Goal: Obtain resource: Download file/media

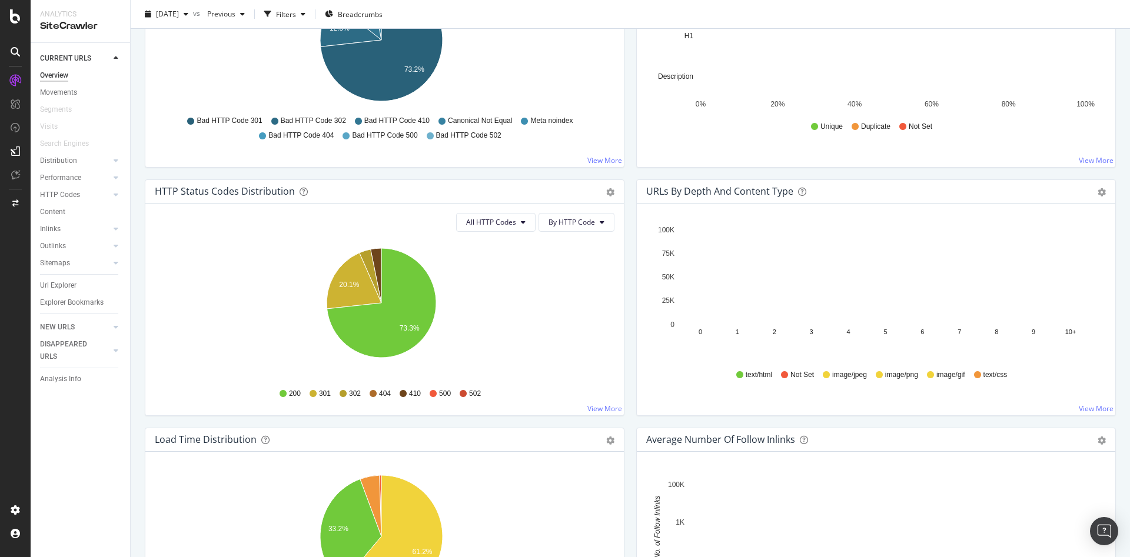
scroll to position [444, 0]
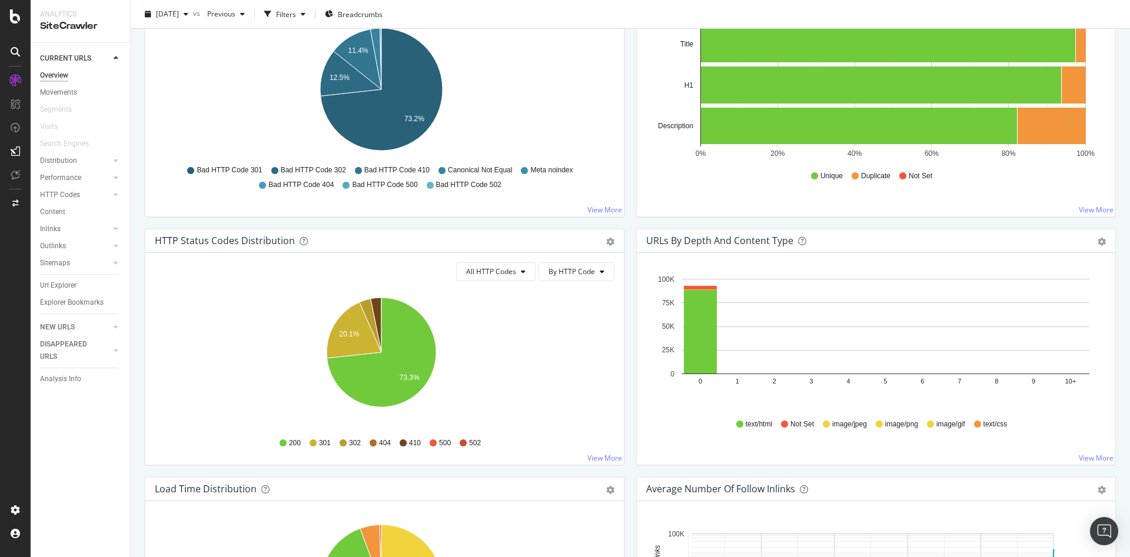
click at [1111, 315] on div "Overview Ad-Hoc Project: Lumens XML Sitemap [DATE] vs Previous Filters Breadcru…" at bounding box center [630, 278] width 999 height 557
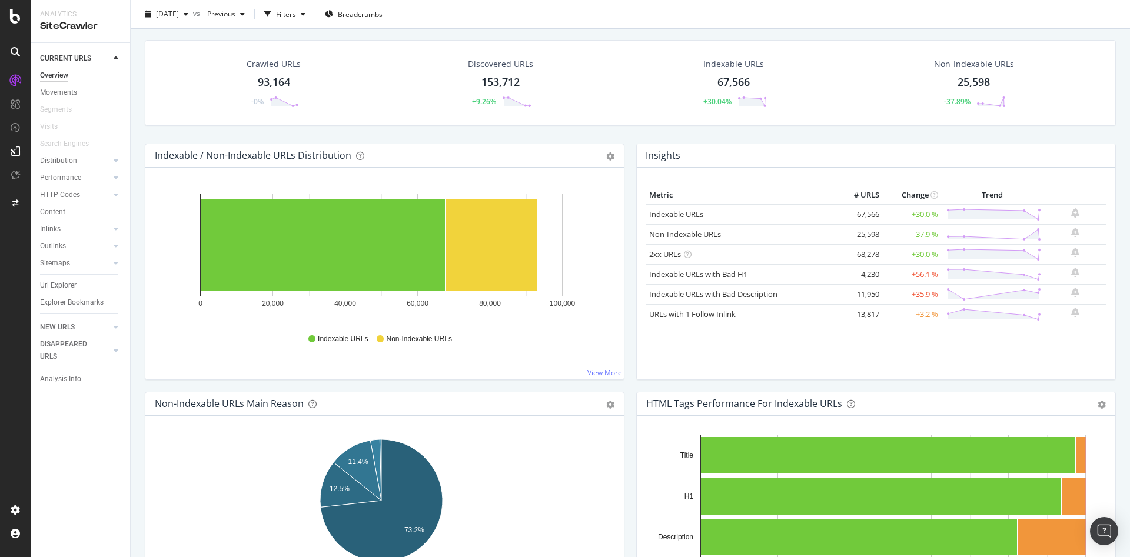
scroll to position [0, 0]
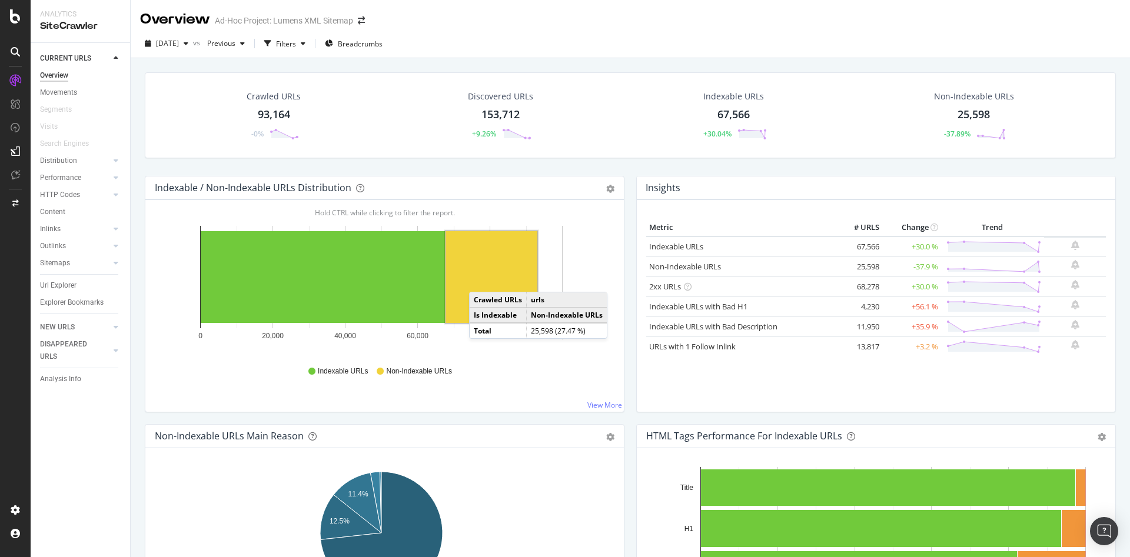
click at [480, 280] on rect "A chart." at bounding box center [492, 277] width 92 height 92
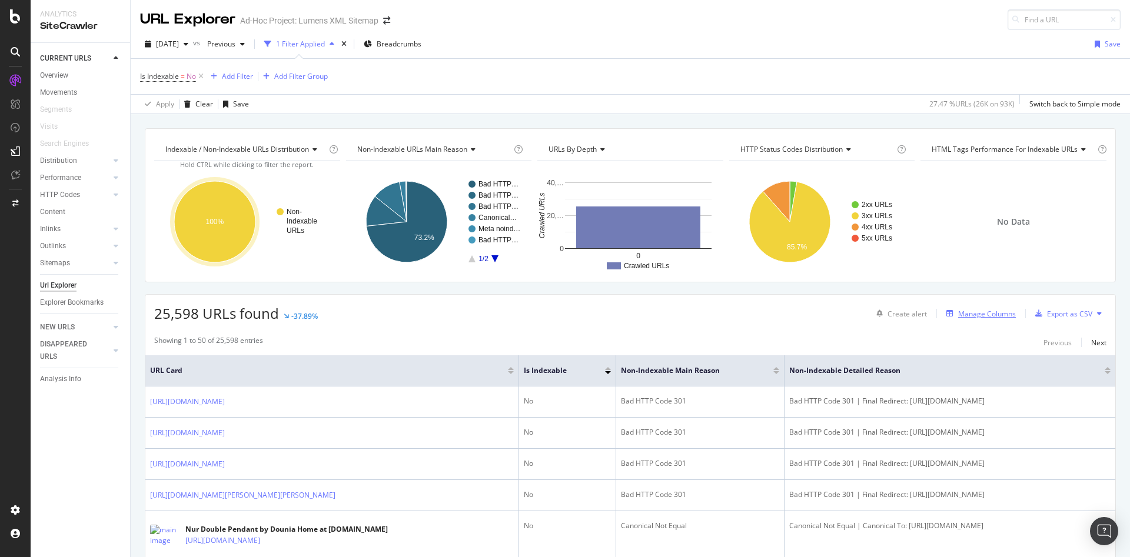
click at [961, 318] on div "Manage Columns" at bounding box center [987, 314] width 58 height 10
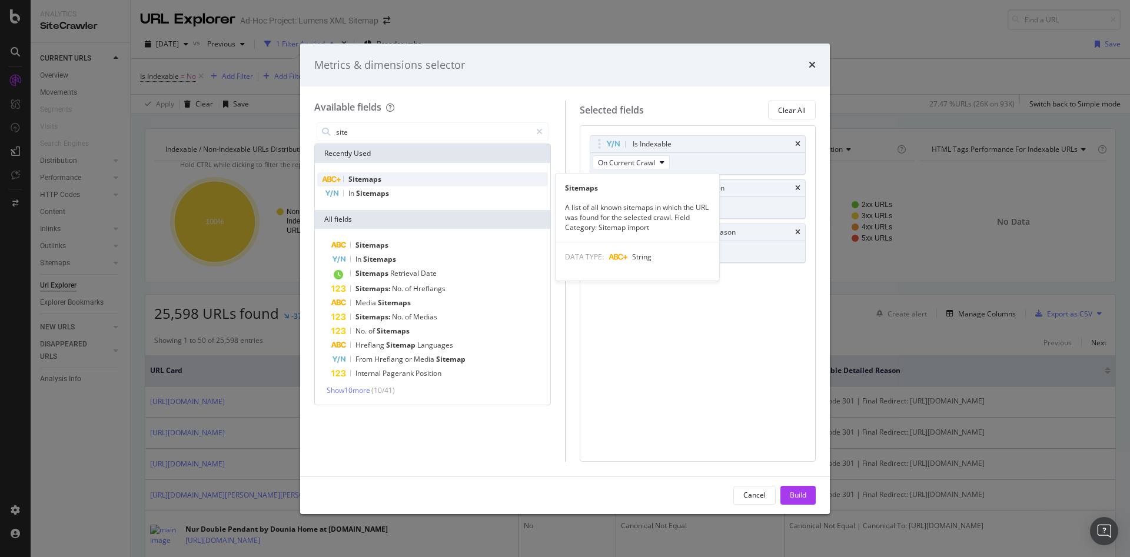
type input "site"
click at [354, 180] on span "Sitemaps" at bounding box center [364, 179] width 33 height 10
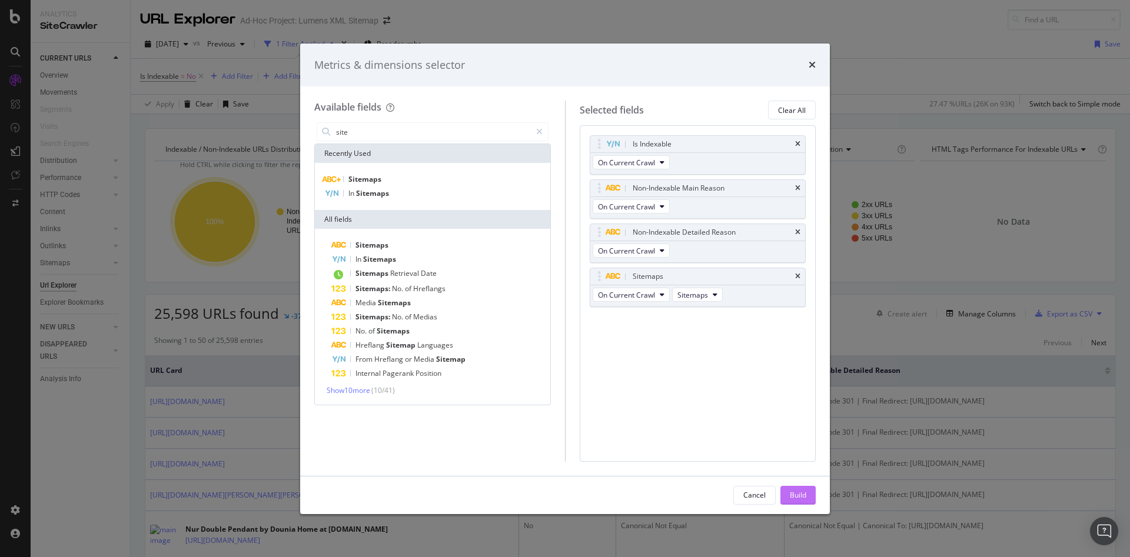
click at [794, 499] on div "Build" at bounding box center [798, 495] width 16 height 10
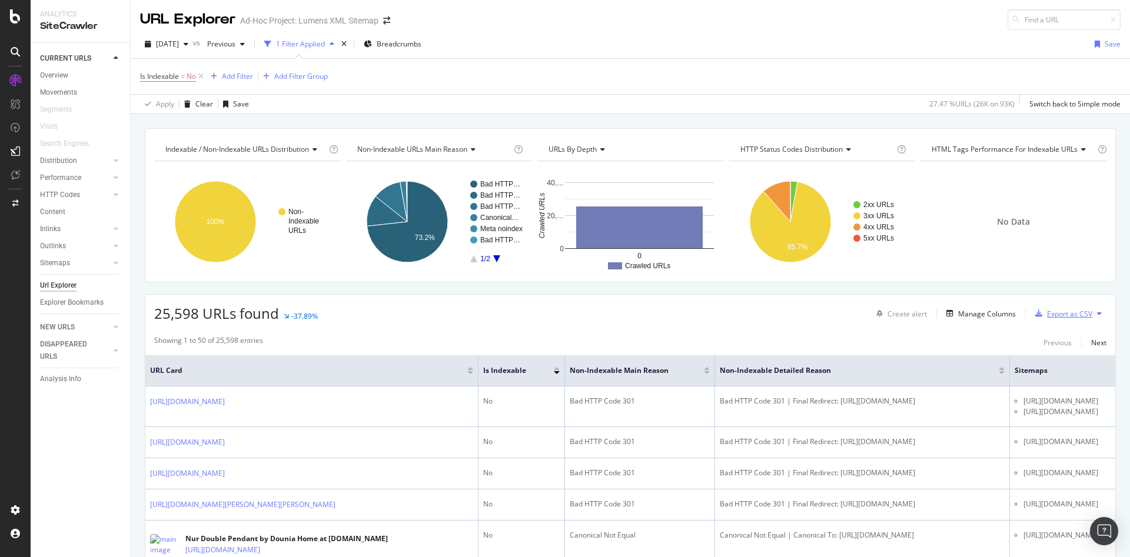
click at [1055, 314] on div "Export as CSV" at bounding box center [1069, 314] width 45 height 10
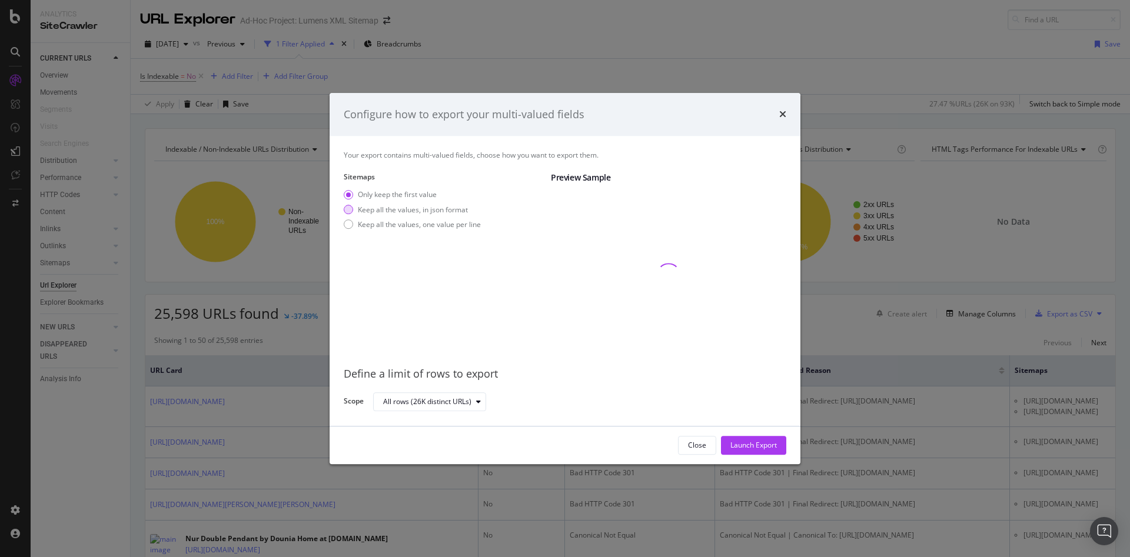
click at [413, 211] on div "Keep all the values, in json format" at bounding box center [413, 210] width 110 height 10
click at [756, 450] on div "Launch Export" at bounding box center [753, 446] width 46 height 10
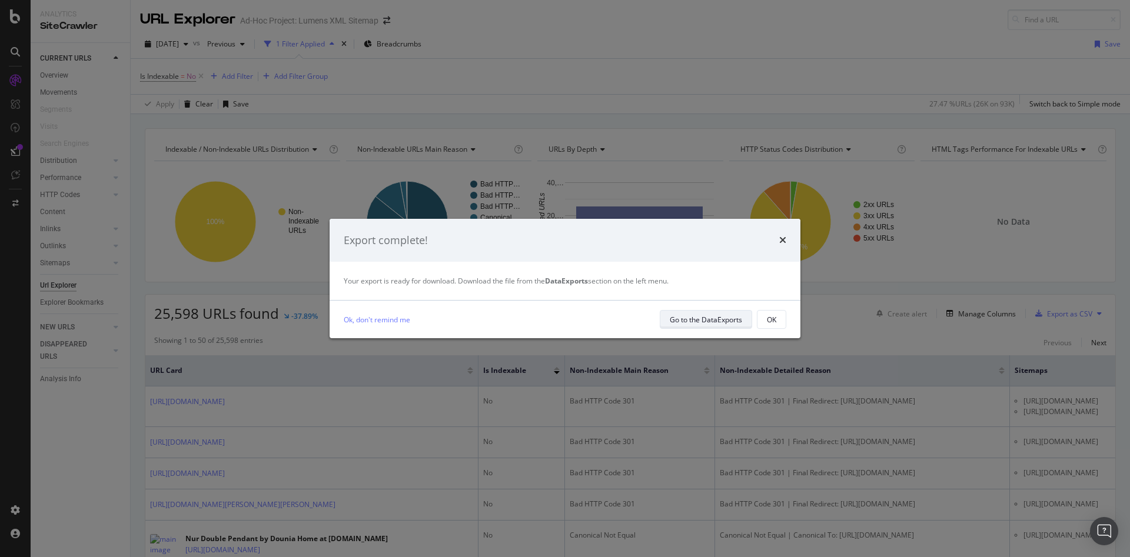
click at [687, 321] on div "Go to the DataExports" at bounding box center [706, 320] width 72 height 10
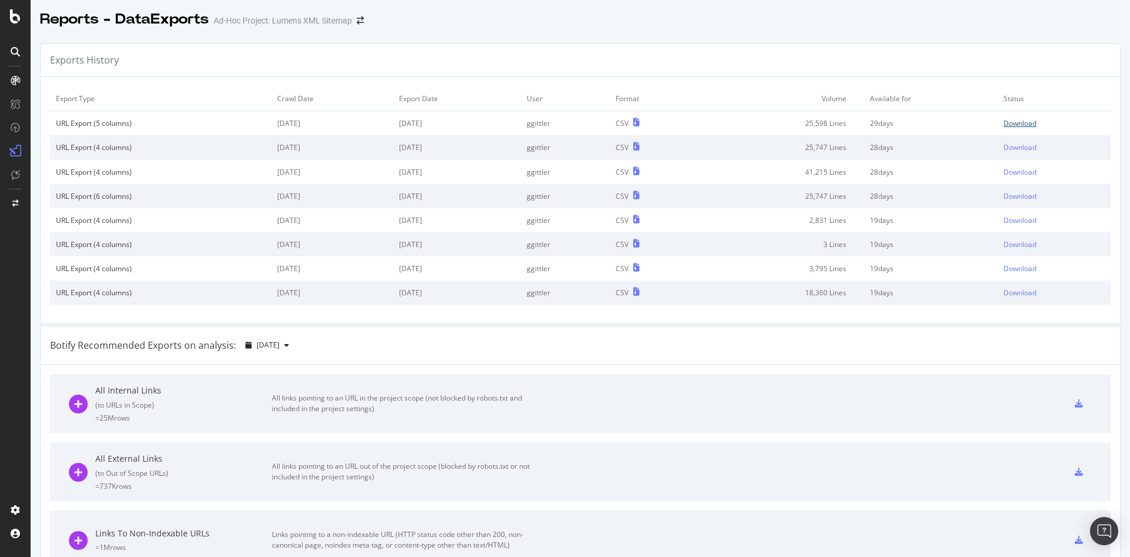
click at [1004, 123] on div "Download" at bounding box center [1020, 123] width 33 height 10
